Goal: Navigation & Orientation: Go to known website

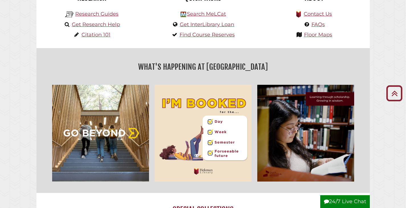
scroll to position [285, 0]
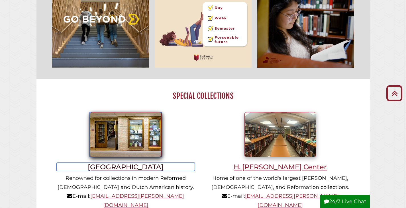
click at [115, 171] on h3 "[GEOGRAPHIC_DATA]" at bounding box center [126, 167] width 138 height 8
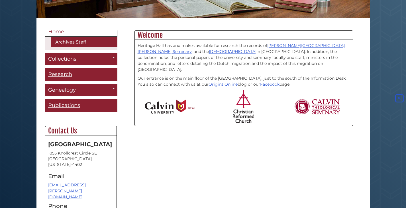
scroll to position [127, 0]
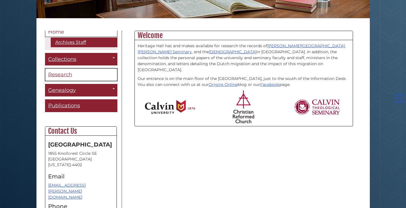
click at [65, 74] on span "Research" at bounding box center [60, 75] width 24 height 6
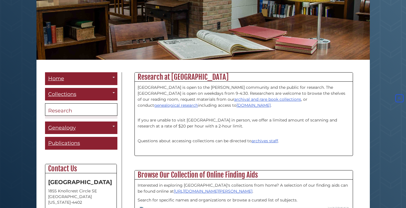
scroll to position [114, 0]
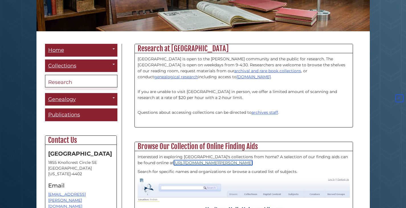
click at [185, 163] on link "https://archives.calvin.edu/" at bounding box center [213, 163] width 79 height 5
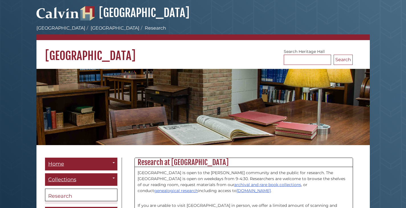
scroll to position [114, 0]
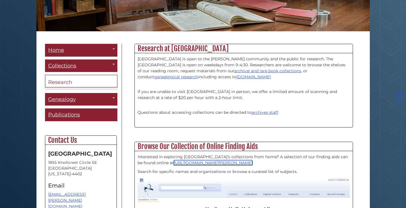
click at [174, 162] on link "[URL][DOMAIN_NAME][PERSON_NAME]" at bounding box center [213, 163] width 79 height 5
